Goal: Browse casually: Explore the website without a specific task or goal

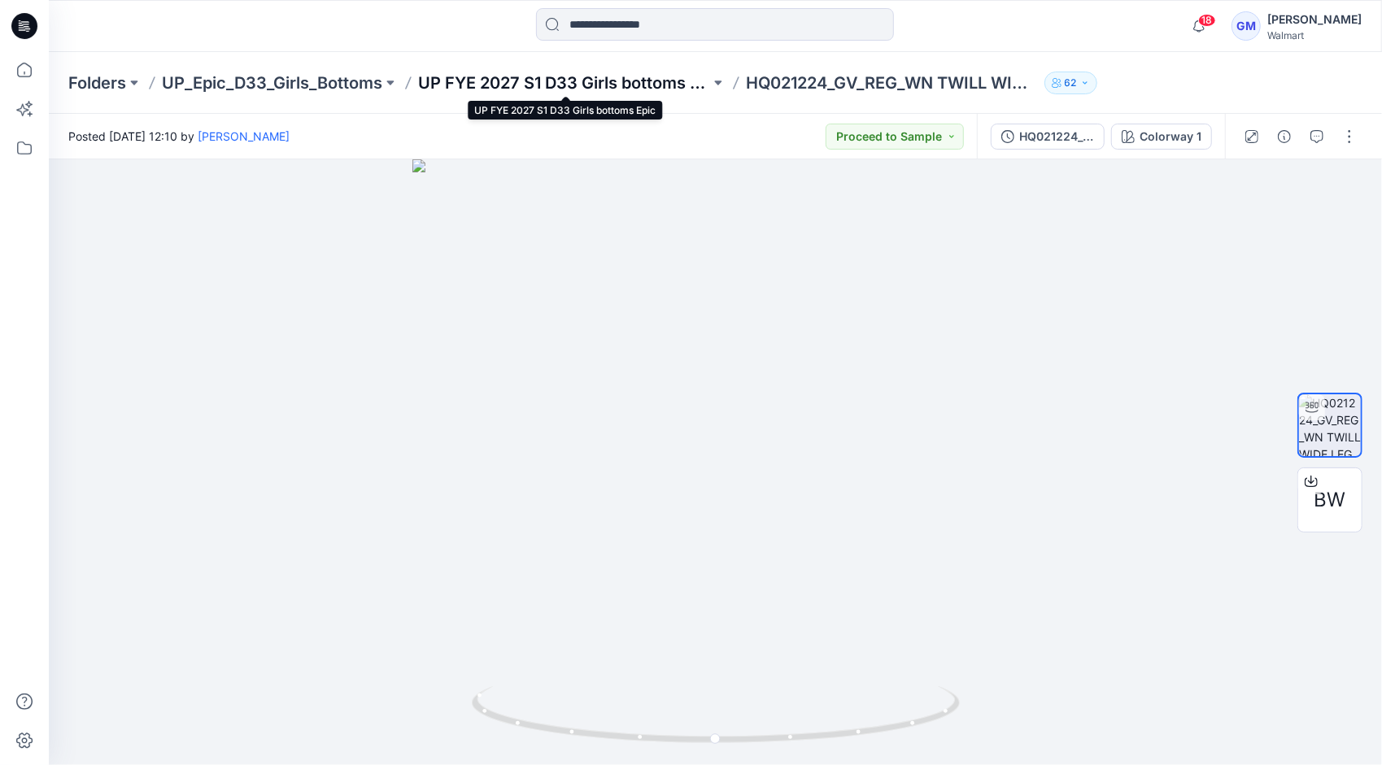
click at [586, 92] on p "UP FYE 2027 S1 D33 Girls bottoms Epic" at bounding box center [564, 83] width 292 height 23
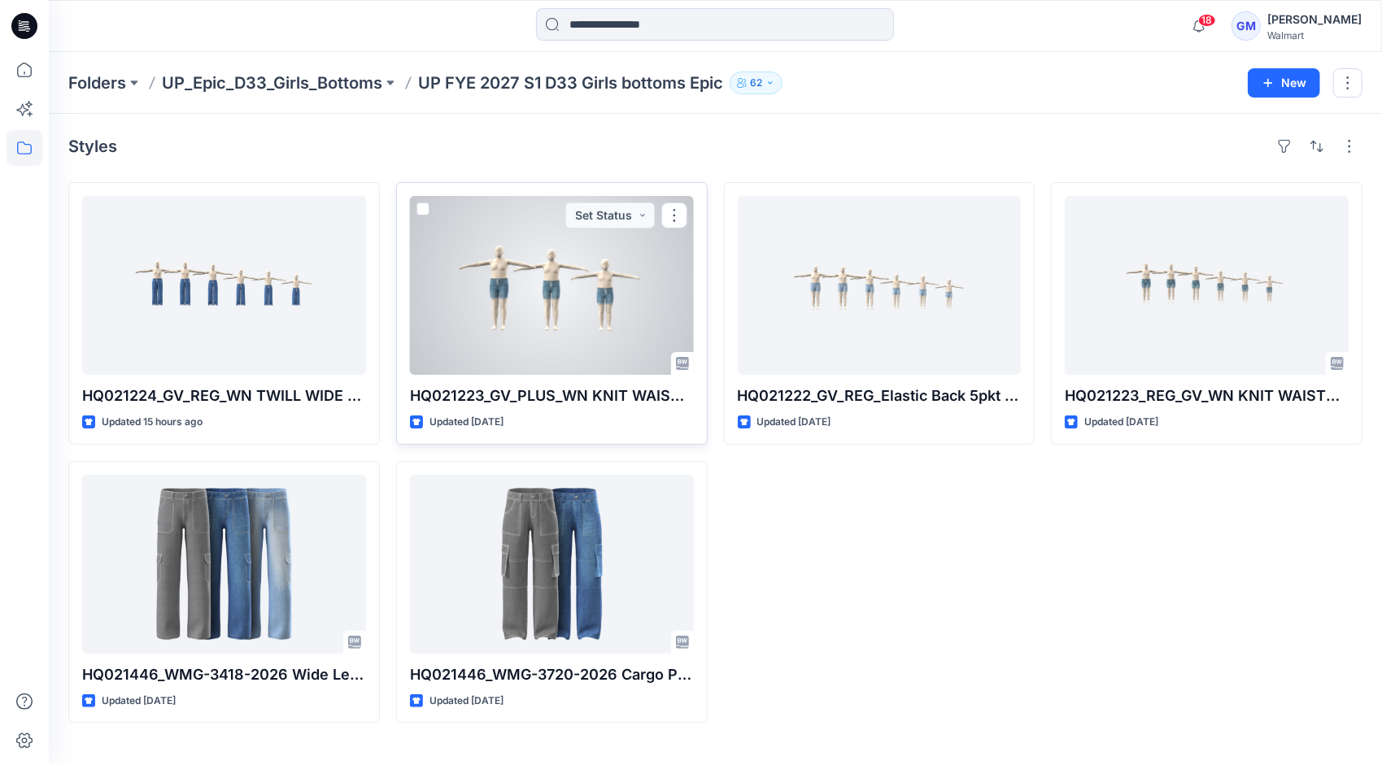
click at [550, 329] on div at bounding box center [552, 285] width 284 height 179
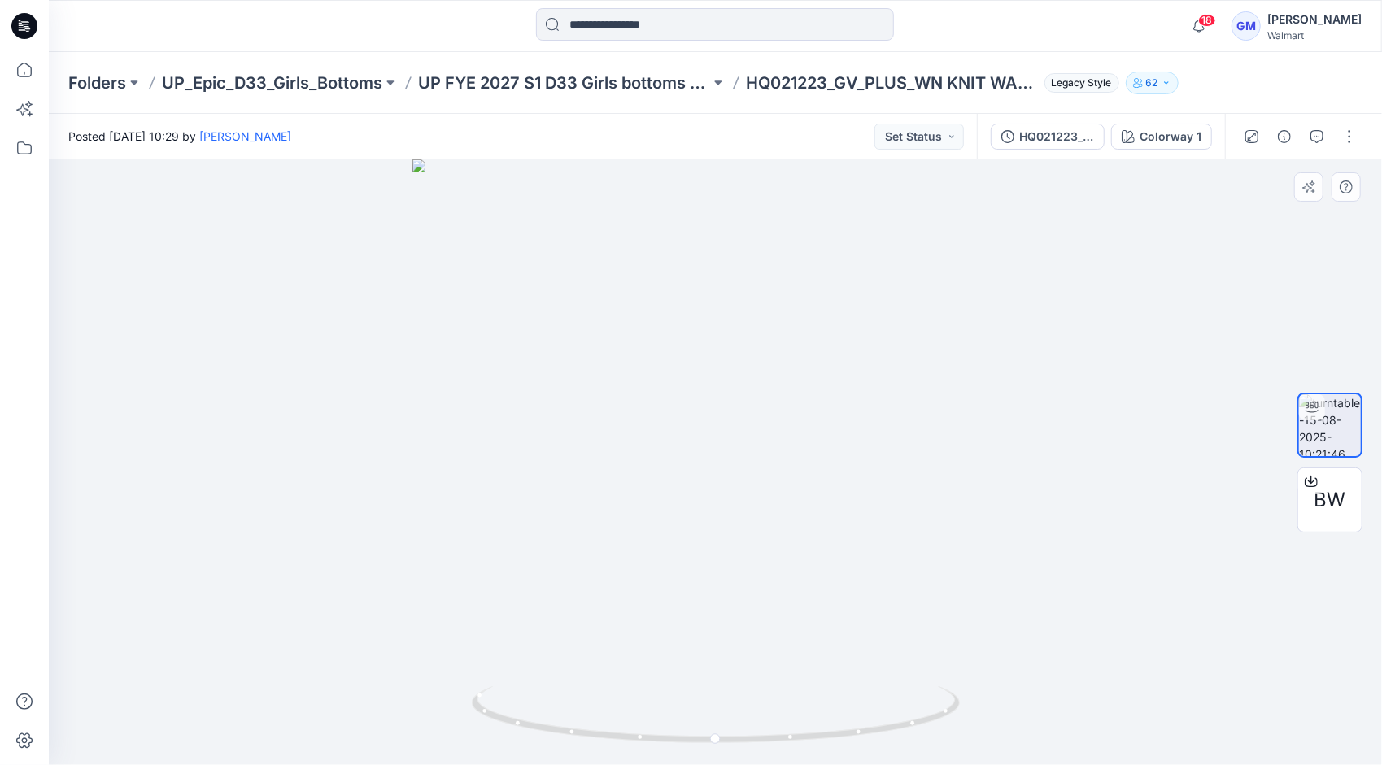
click at [236, 384] on div at bounding box center [715, 462] width 1333 height 606
click at [367, 405] on div at bounding box center [715, 462] width 1333 height 606
click at [229, 457] on div at bounding box center [715, 462] width 1333 height 606
click at [255, 433] on div at bounding box center [715, 462] width 1333 height 606
click at [211, 381] on div at bounding box center [715, 462] width 1333 height 606
